Goal: Task Accomplishment & Management: Manage account settings

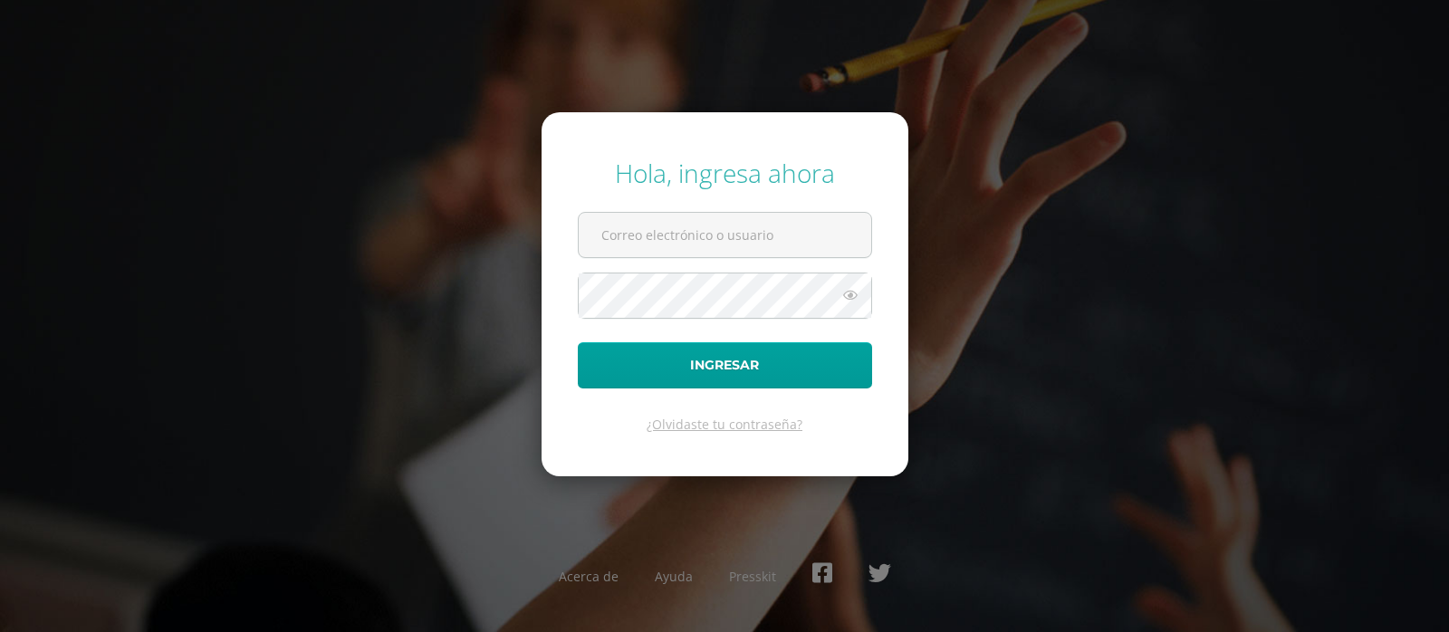
type input "[EMAIL_ADDRESS][DOMAIN_NAME]"
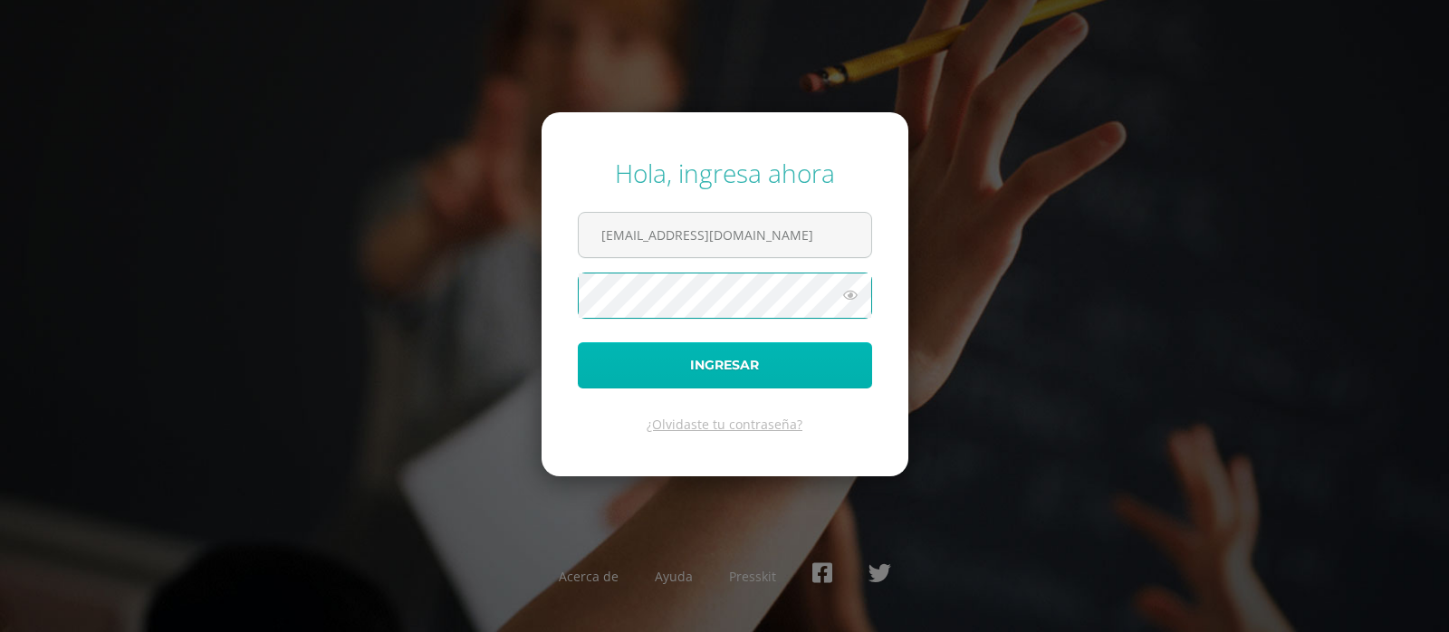
click at [724, 360] on button "Ingresar" at bounding box center [725, 365] width 294 height 46
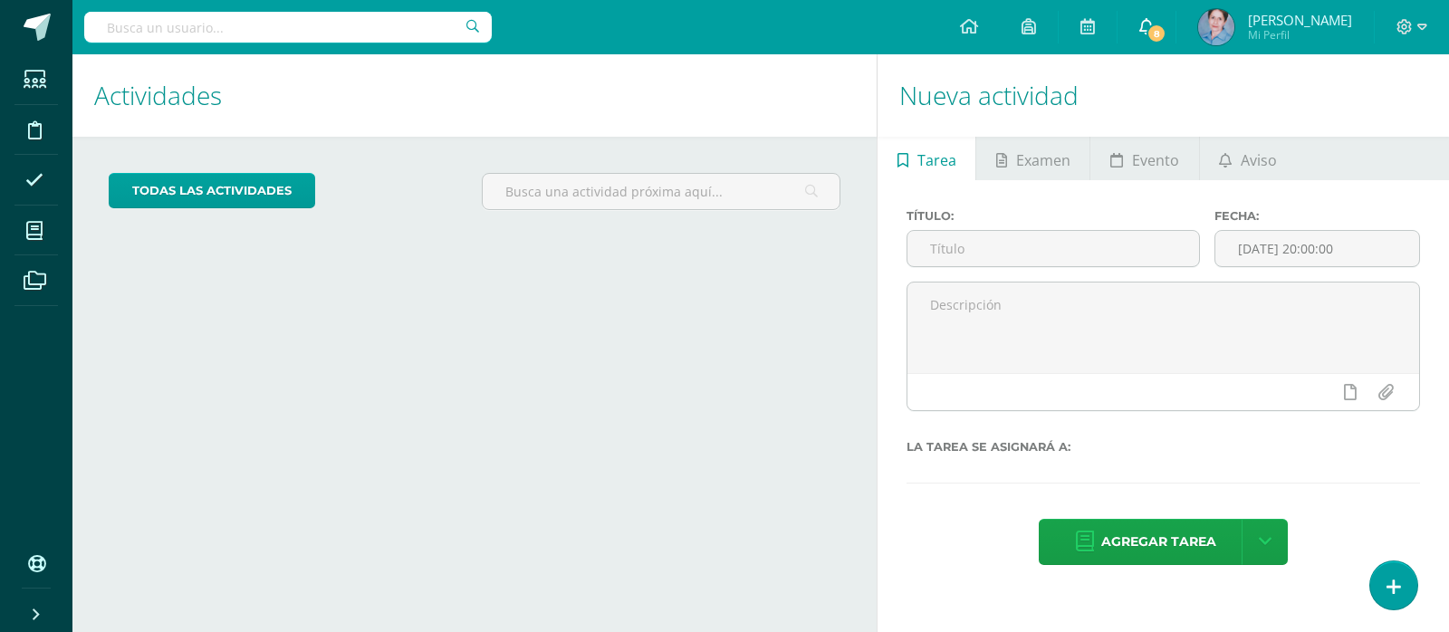
click at [1154, 23] on icon at bounding box center [1146, 26] width 14 height 16
